Goal: Transaction & Acquisition: Purchase product/service

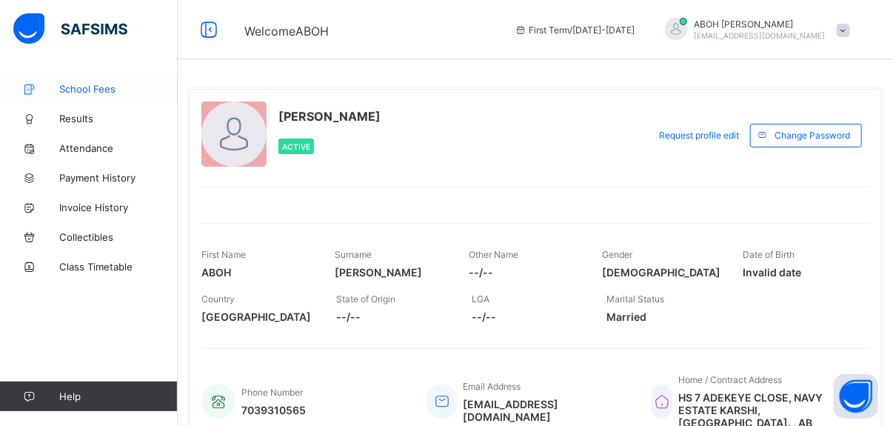
click at [102, 91] on span "School Fees" at bounding box center [118, 89] width 118 height 12
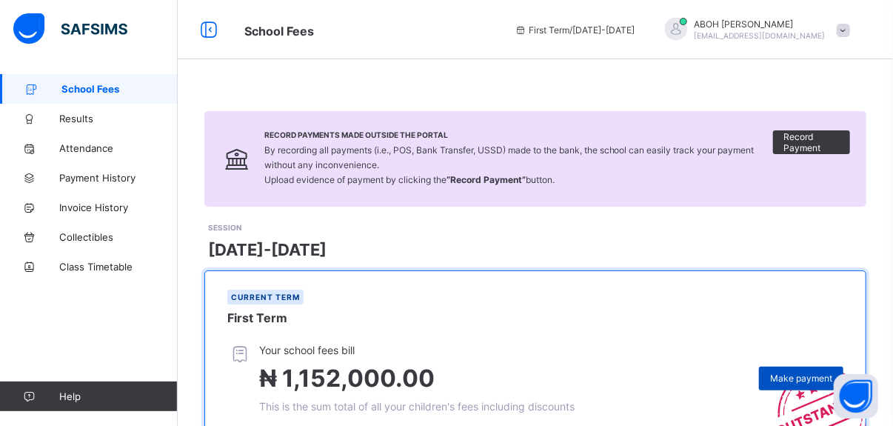
click at [797, 375] on span "Make payment" at bounding box center [801, 377] width 62 height 11
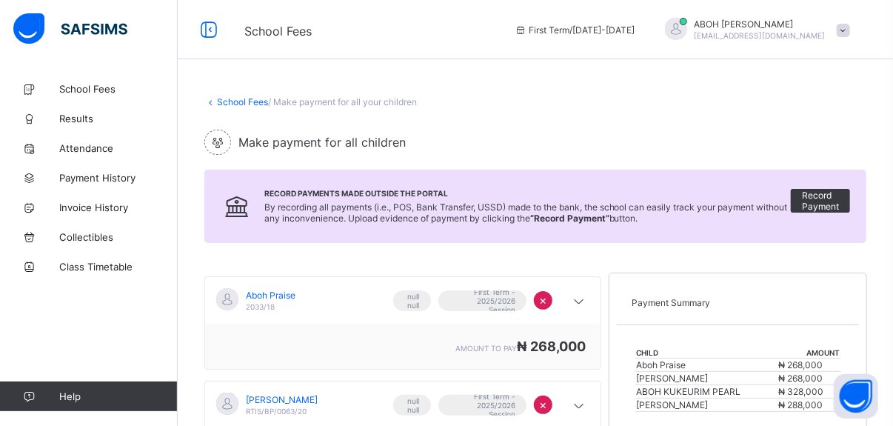
click at [547, 297] on span "×" at bounding box center [543, 299] width 8 height 15
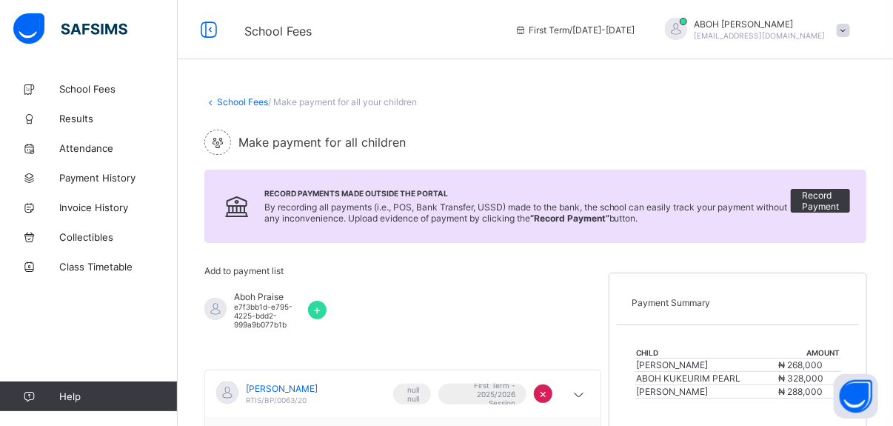
click at [547, 389] on span "×" at bounding box center [543, 393] width 8 height 15
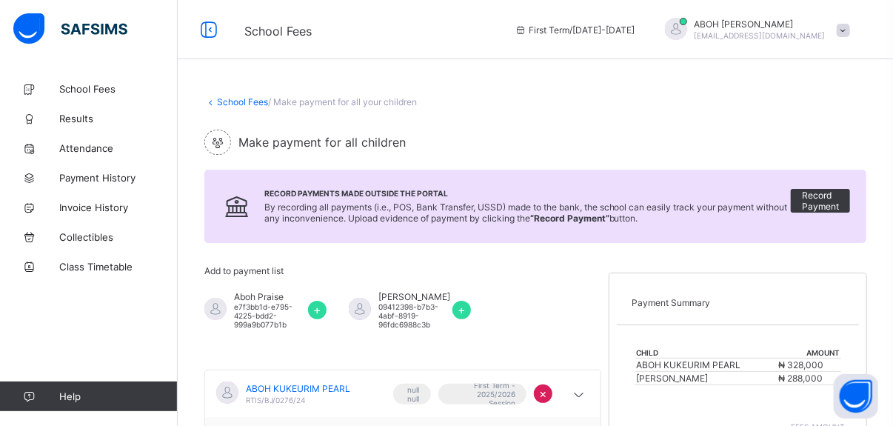
click at [547, 389] on span "×" at bounding box center [543, 393] width 8 height 15
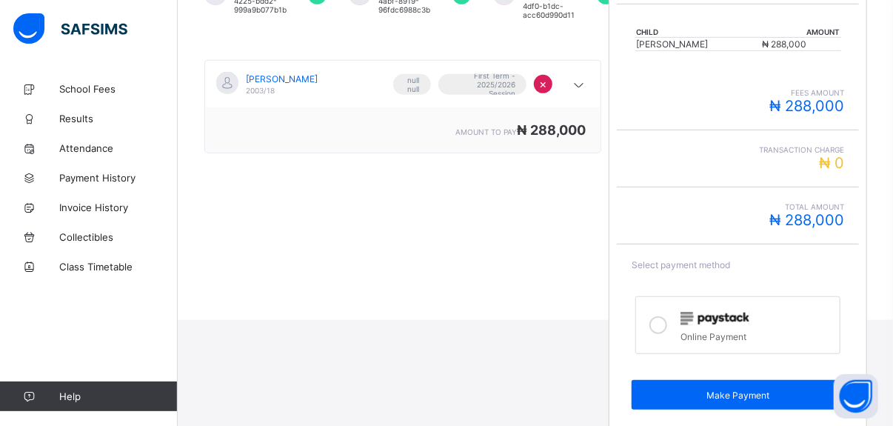
scroll to position [323, 0]
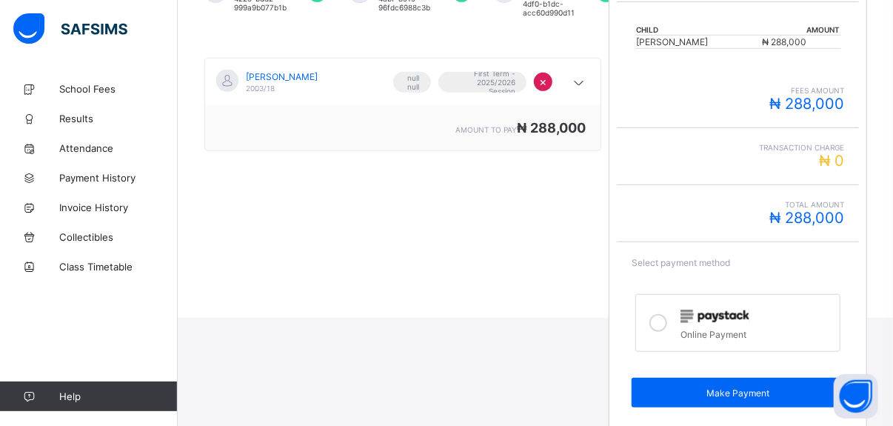
click at [667, 323] on icon at bounding box center [658, 323] width 18 height 18
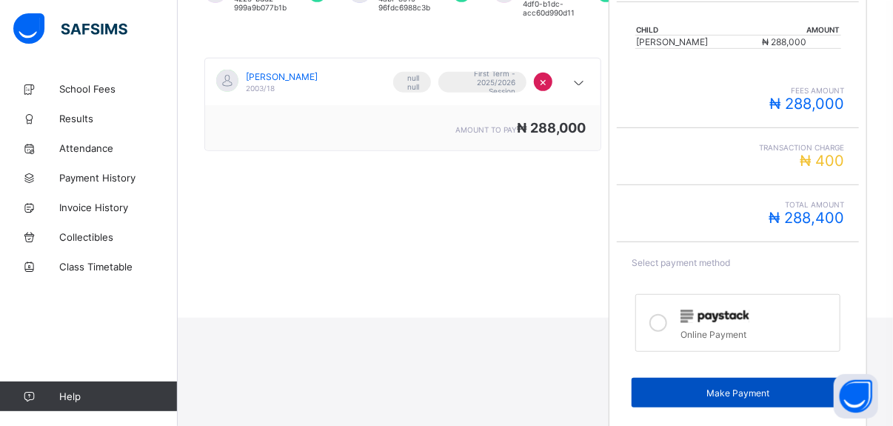
click at [735, 392] on span "Make Payment" at bounding box center [738, 392] width 190 height 11
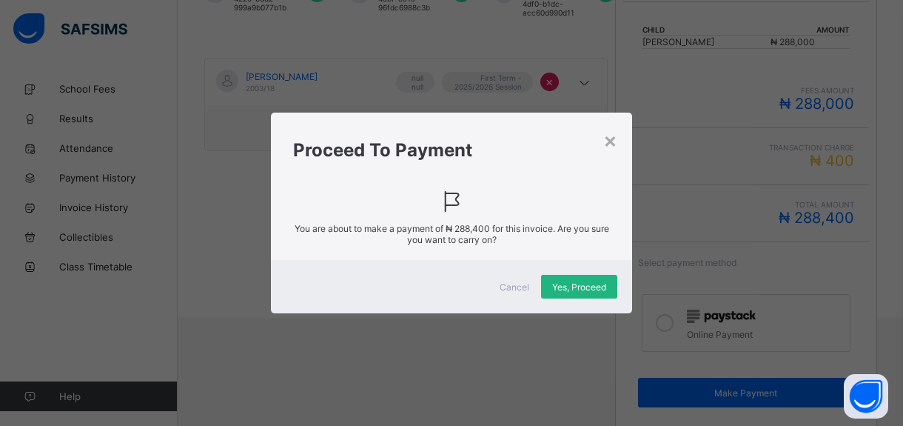
click at [574, 289] on span "Yes, Proceed" at bounding box center [579, 286] width 54 height 11
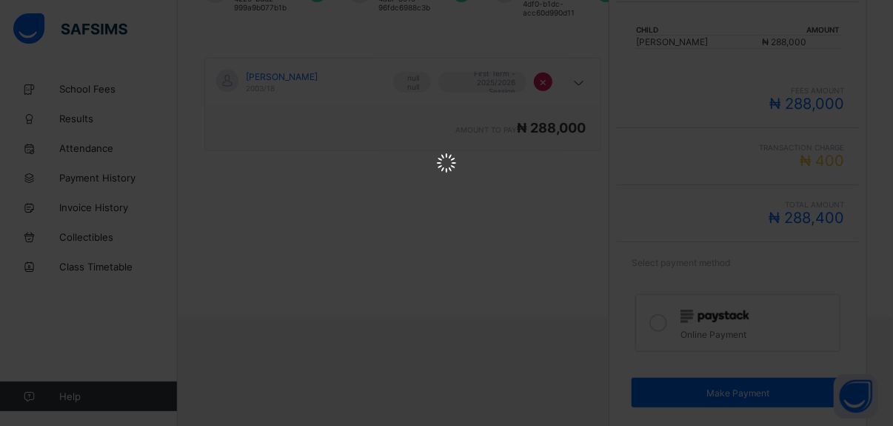
scroll to position [0, 0]
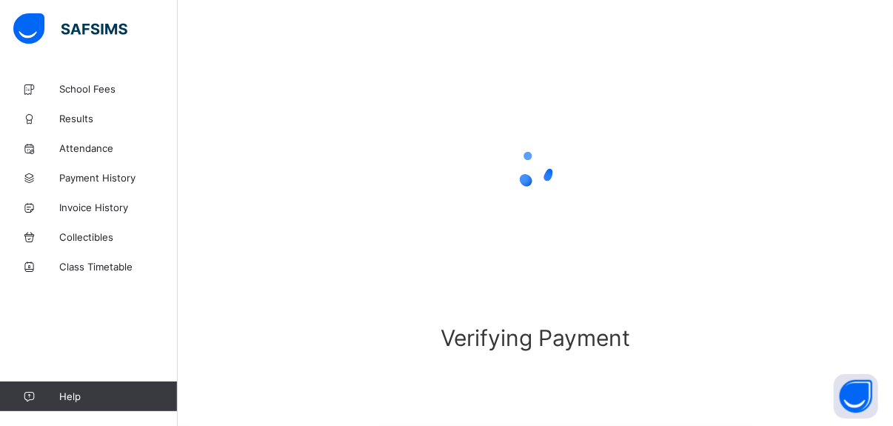
scroll to position [123, 0]
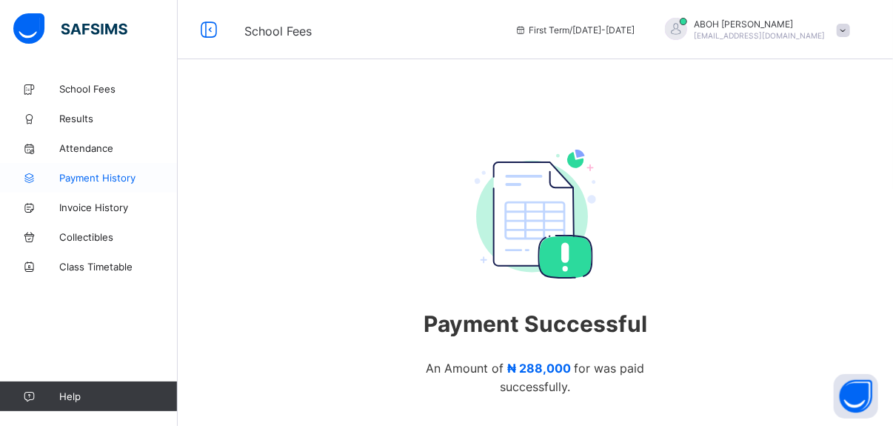
click at [107, 177] on span "Payment History" at bounding box center [118, 178] width 118 height 12
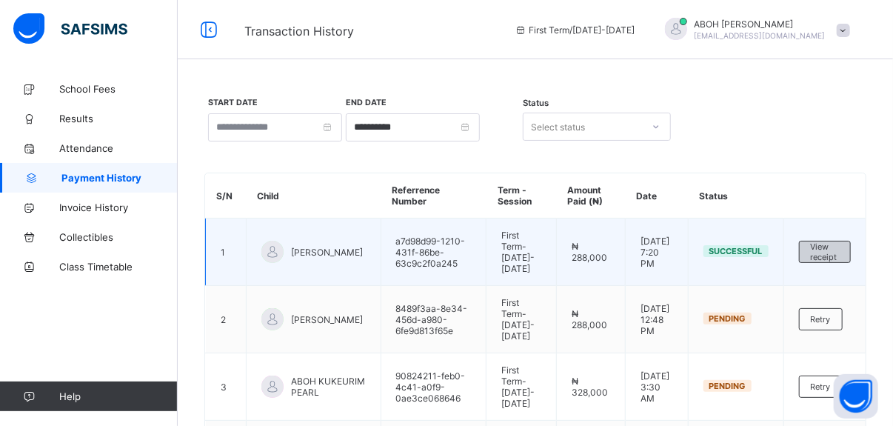
click at [832, 246] on span "View receipt" at bounding box center [825, 251] width 28 height 21
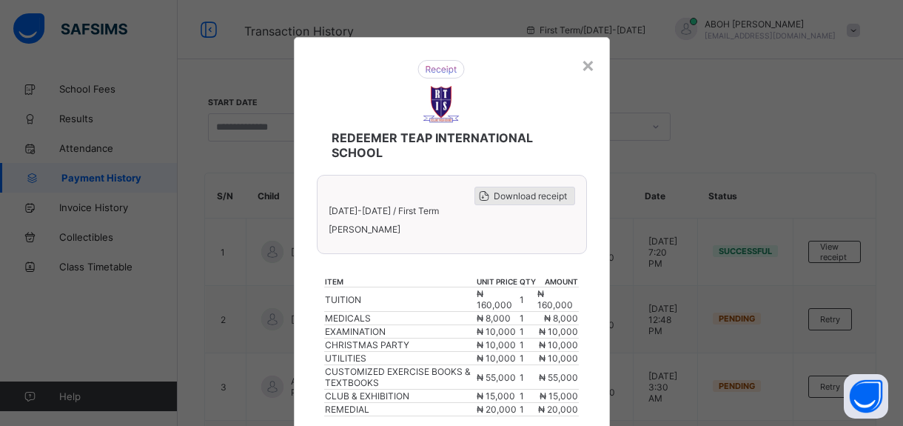
click at [533, 195] on span "Download receipt" at bounding box center [530, 195] width 73 height 11
click at [184, 118] on div "× REDEEMER TEAP INTERNATIONAL SCHOOL Download receipt [DATE]-[DATE] / First Ter…" at bounding box center [451, 213] width 903 height 426
click at [586, 63] on div "×" at bounding box center [588, 64] width 14 height 25
